Goal: Task Accomplishment & Management: Manage account settings

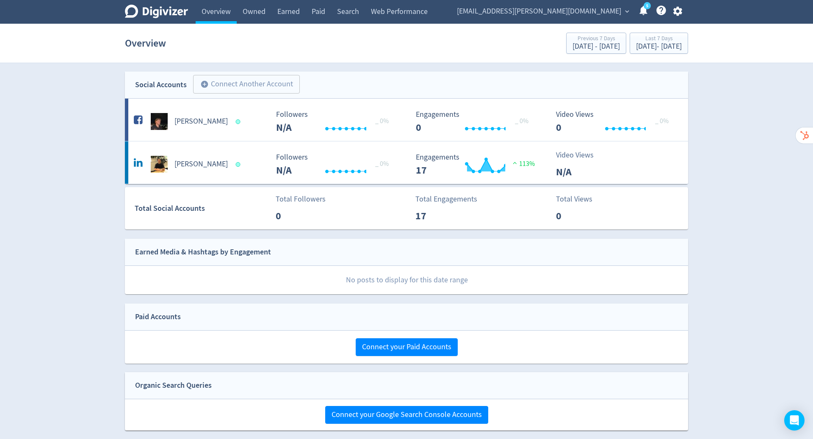
click at [777, 130] on div "Digivizer Logo [PERSON_NAME] Logo Overview Owned Earned Paid Search Web Perform…" at bounding box center [406, 262] width 813 height 525
click at [678, 13] on icon "button" at bounding box center [676, 11] width 9 height 9
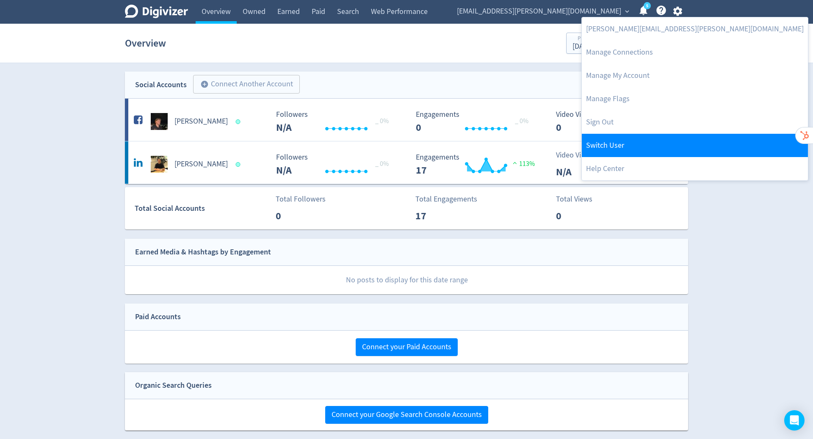
click at [642, 148] on link "Switch User" at bounding box center [694, 145] width 226 height 23
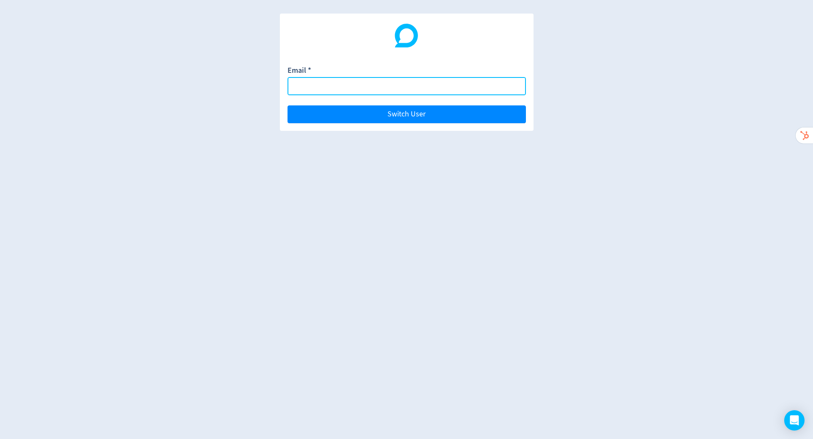
click at [416, 82] on input "Email *" at bounding box center [406, 86] width 238 height 18
paste input "[PERSON_NAME][EMAIL_ADDRESS][DOMAIN_NAME]"
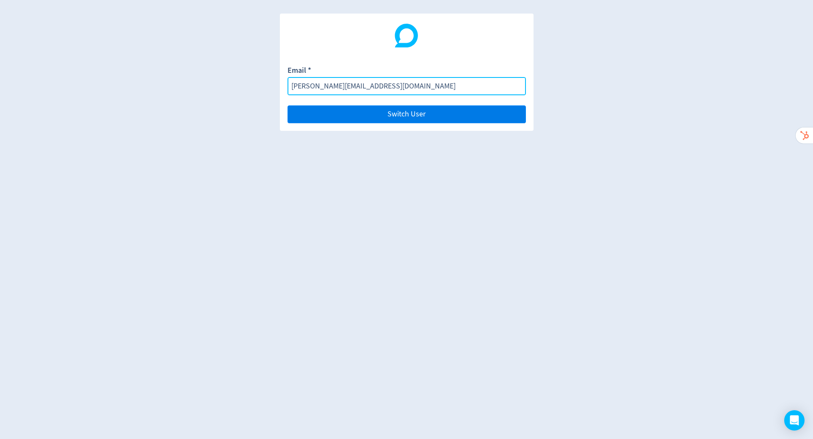
type input "[PERSON_NAME][EMAIL_ADDRESS][DOMAIN_NAME]"
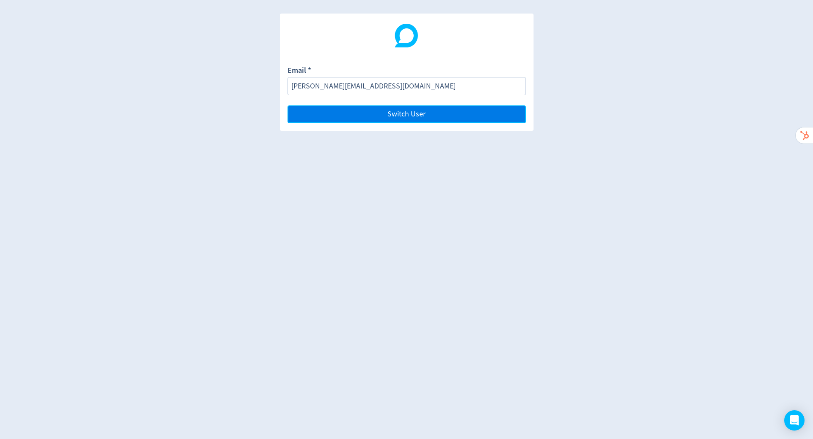
click at [423, 111] on span "Switch User" at bounding box center [406, 114] width 38 height 8
